Goal: Check status: Check status

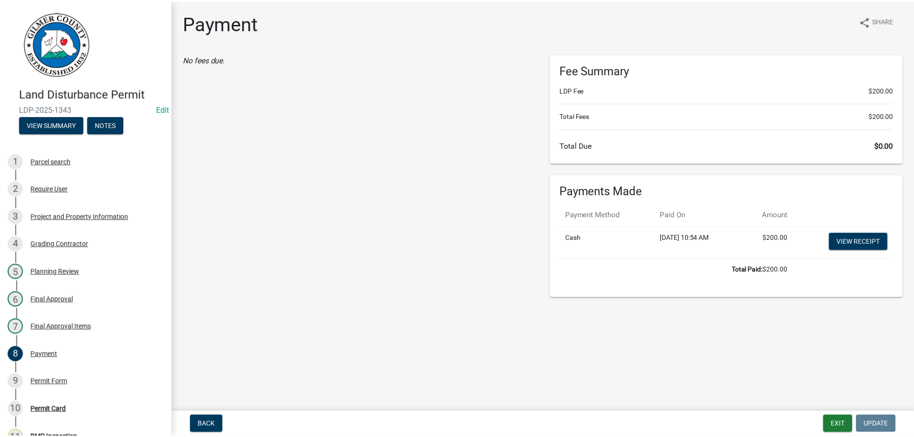
scroll to position [214, 0]
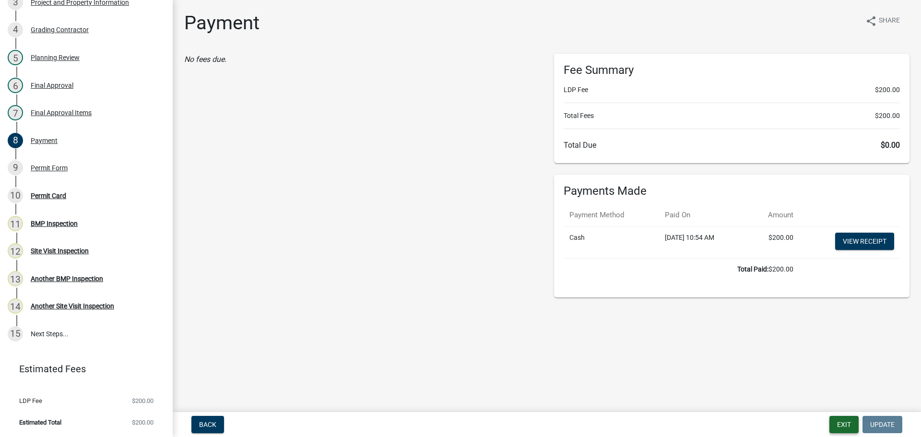
click at [835, 417] on button "Exit" at bounding box center [843, 424] width 29 height 17
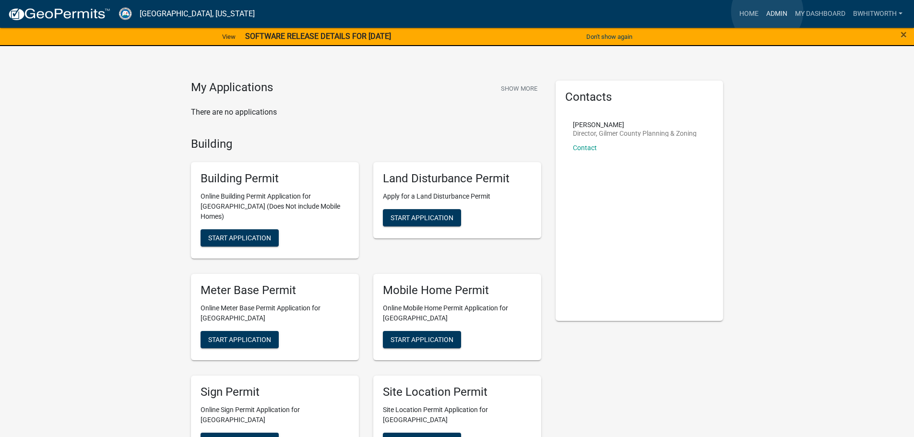
click at [767, 12] on link "Admin" at bounding box center [776, 14] width 29 height 18
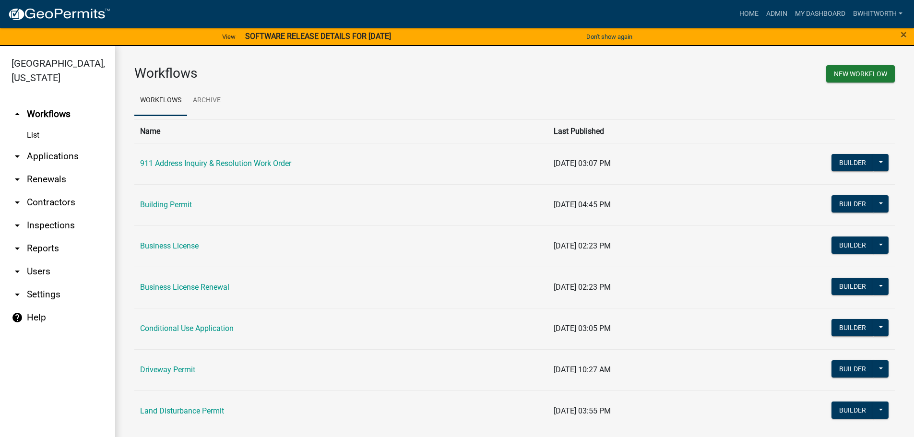
click at [38, 153] on link "arrow_drop_down Applications" at bounding box center [57, 156] width 115 height 23
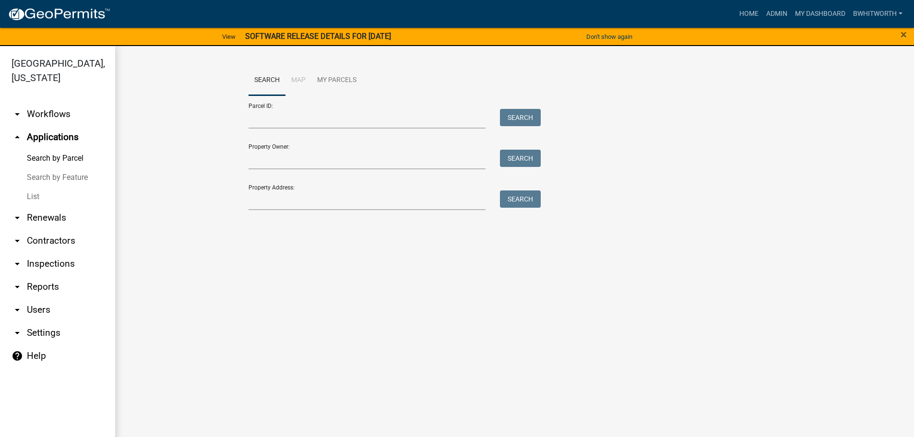
click at [27, 193] on link "List" at bounding box center [57, 196] width 115 height 19
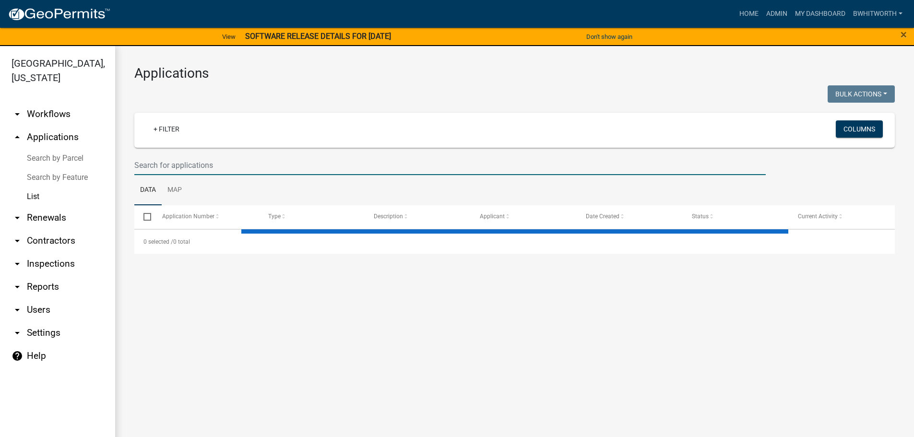
click at [188, 166] on input "text" at bounding box center [449, 165] width 631 height 20
select select "3: 100"
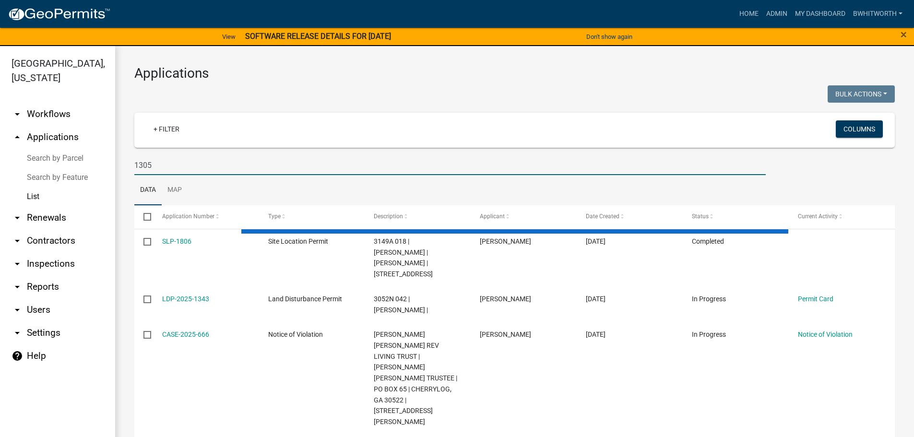
click at [135, 163] on input "1305" at bounding box center [449, 165] width 631 height 20
type input "SLP-1305"
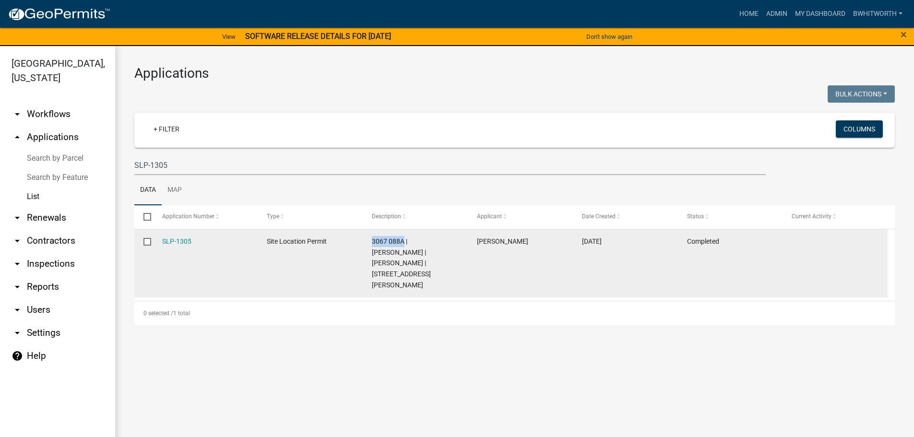
drag, startPoint x: 404, startPoint y: 239, endPoint x: 372, endPoint y: 235, distance: 33.0
click at [372, 235] on datatable-body-cell "3067 088A | [PERSON_NAME] | [PERSON_NAME] | [STREET_ADDRESS][PERSON_NAME]" at bounding box center [415, 263] width 105 height 69
copy span "3067 088A"
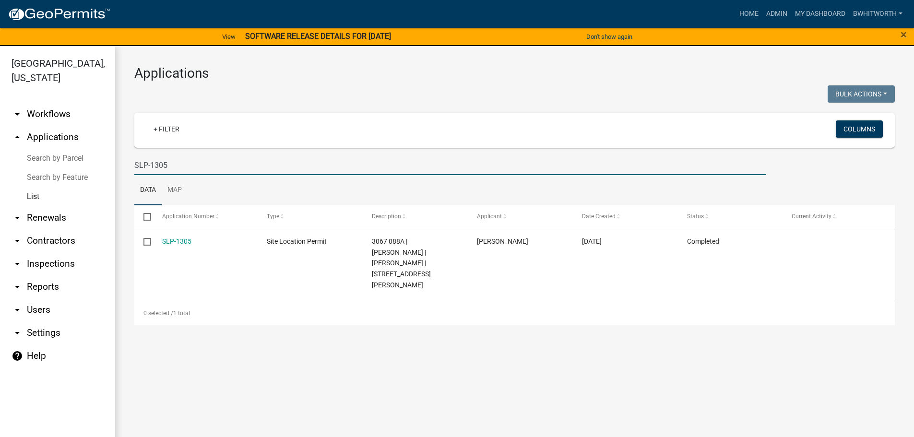
drag, startPoint x: 177, startPoint y: 162, endPoint x: 12, endPoint y: 166, distance: 164.1
click at [12, 166] on div "[GEOGRAPHIC_DATA], [US_STATE] arrow_drop_down Workflows List arrow_drop_up Appl…" at bounding box center [457, 247] width 914 height 403
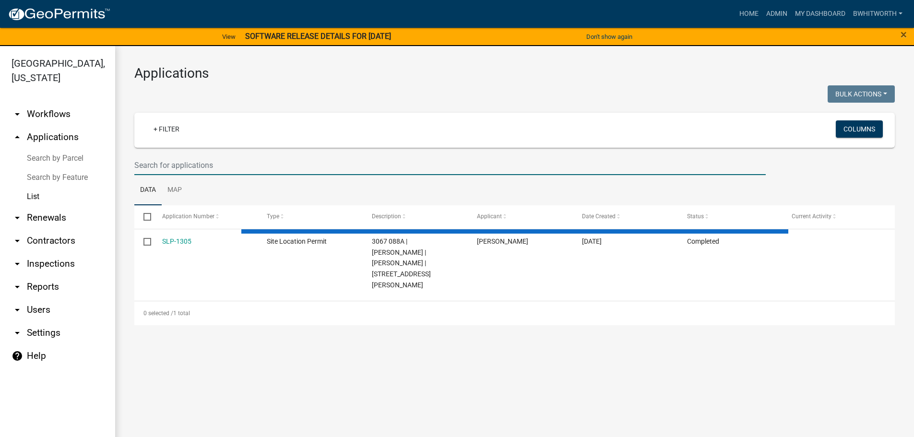
select select "3: 100"
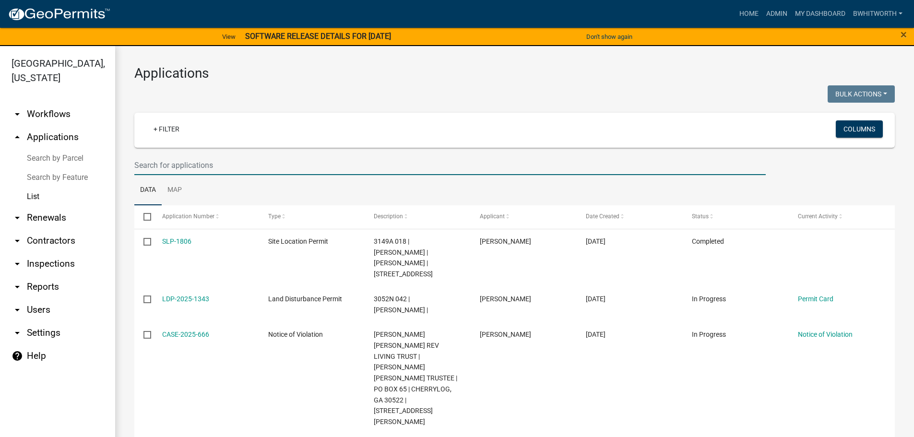
paste input "3067 088A"
type input "3067 088A"
